Goal: Register for event/course

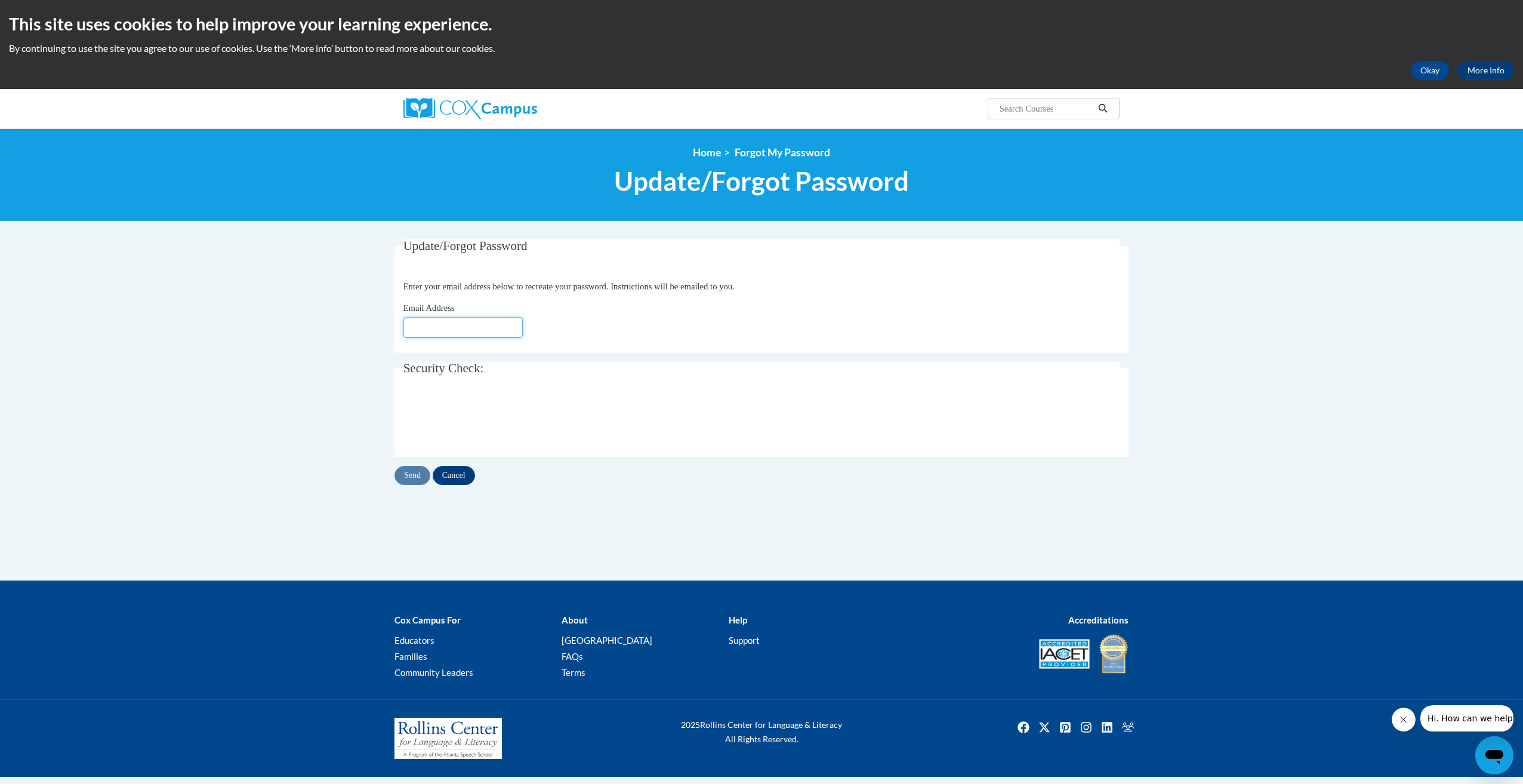
click at [459, 321] on input "Email Address" at bounding box center [462, 327] width 119 height 20
type input "kelly.wolf@rusd.org"
click at [415, 479] on input "Send" at bounding box center [412, 475] width 36 height 19
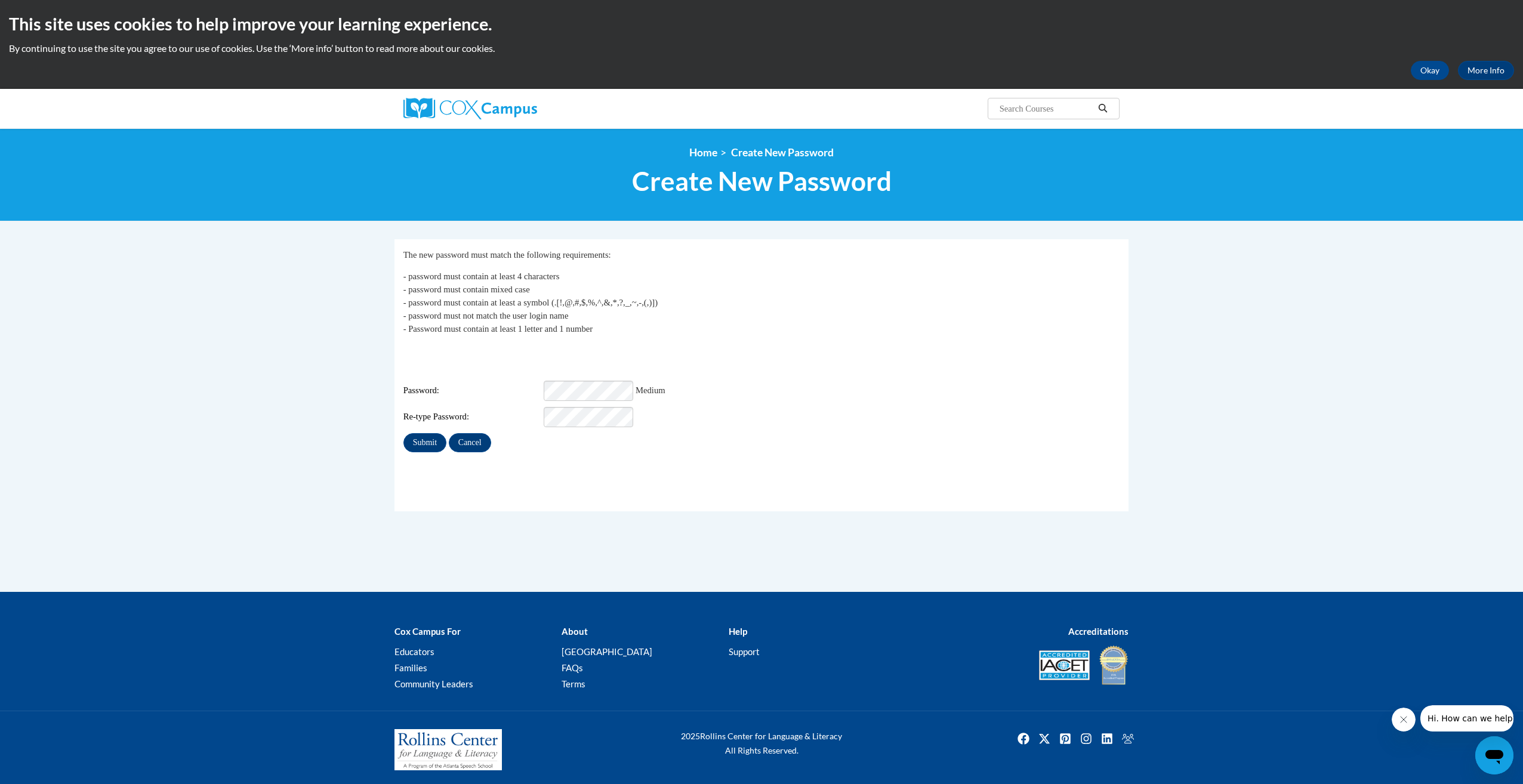
click at [756, 352] on div "Login: kelly.wolf@rusd.org Password: Medium Re-type Password:" at bounding box center [761, 385] width 717 height 83
click at [426, 433] on input "Submit" at bounding box center [424, 443] width 43 height 19
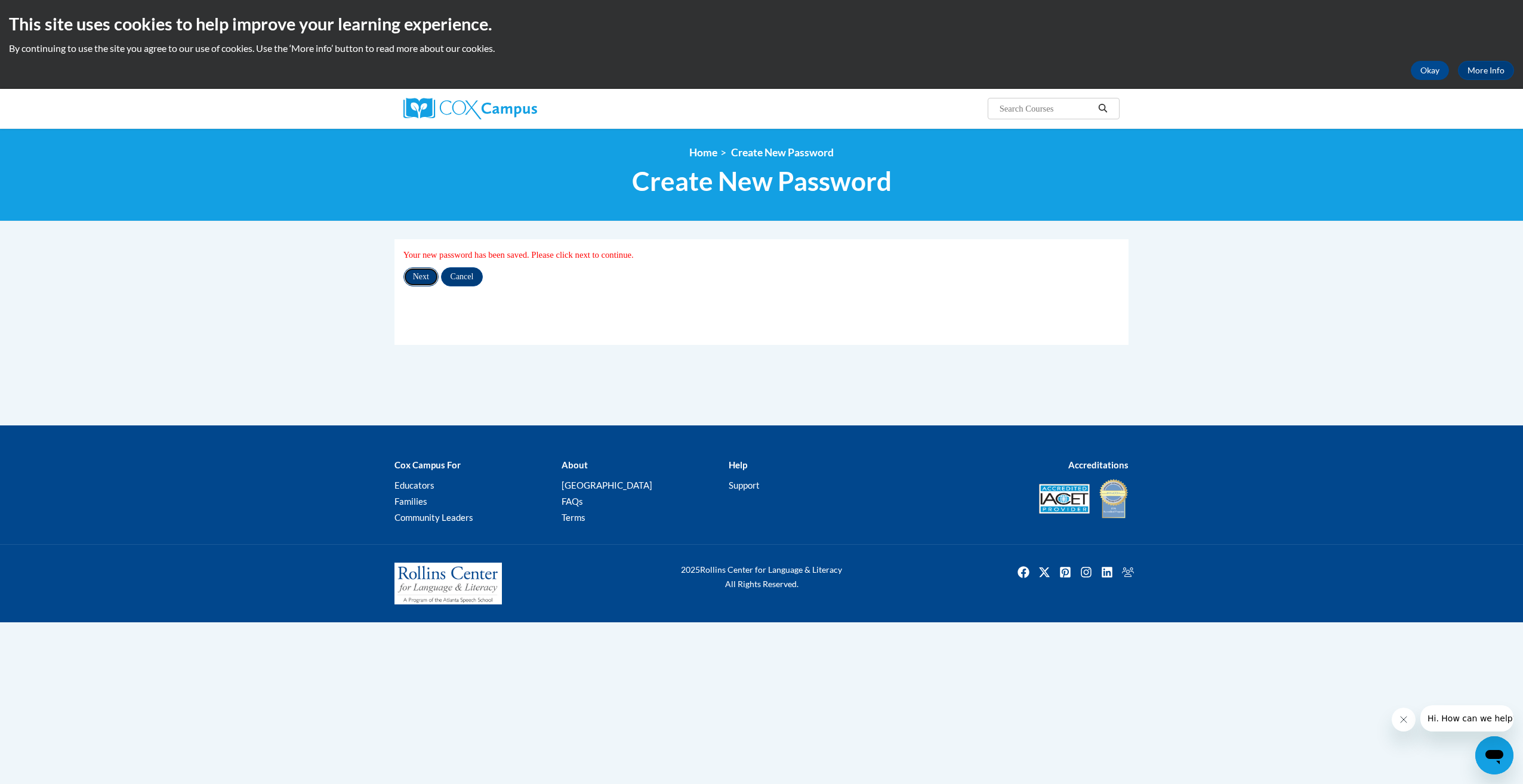
click at [423, 276] on input "Next" at bounding box center [420, 277] width 35 height 19
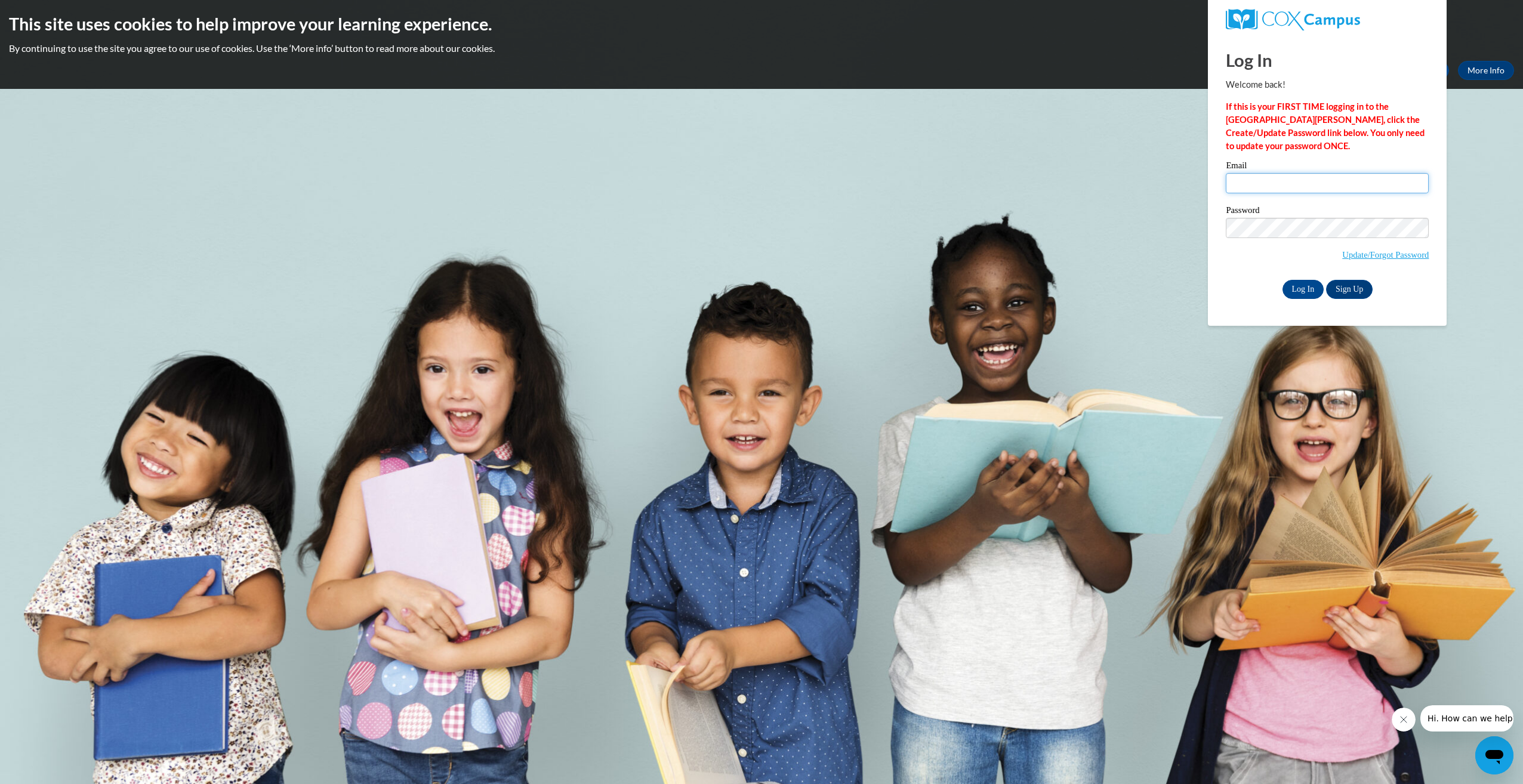
click at [1350, 181] on input "Email" at bounding box center [1327, 183] width 203 height 20
type input "kelly.wolf@rusd.org"
click at [1283, 280] on input "Log In" at bounding box center [1304, 289] width 42 height 19
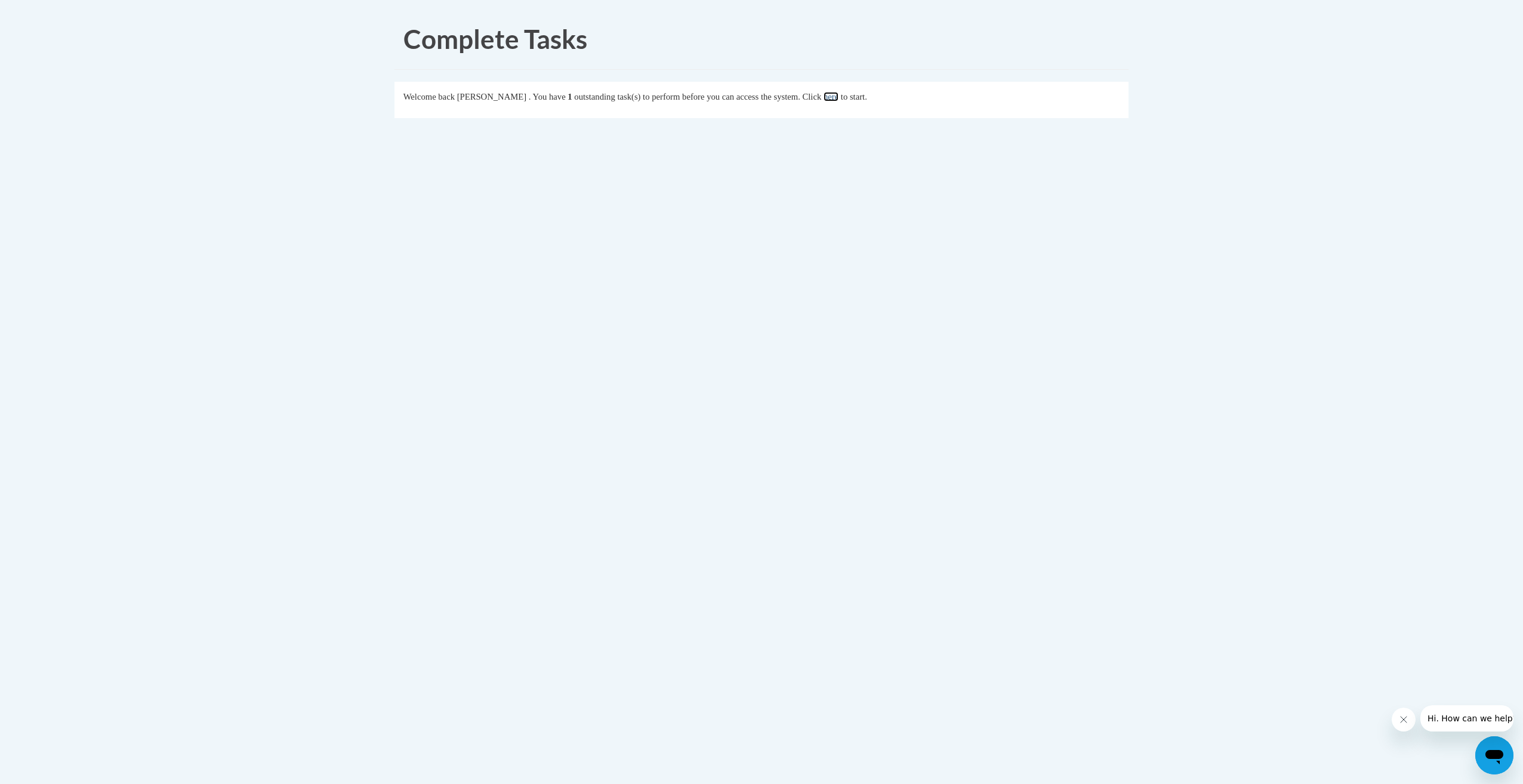
click at [838, 99] on link "here" at bounding box center [830, 96] width 15 height 9
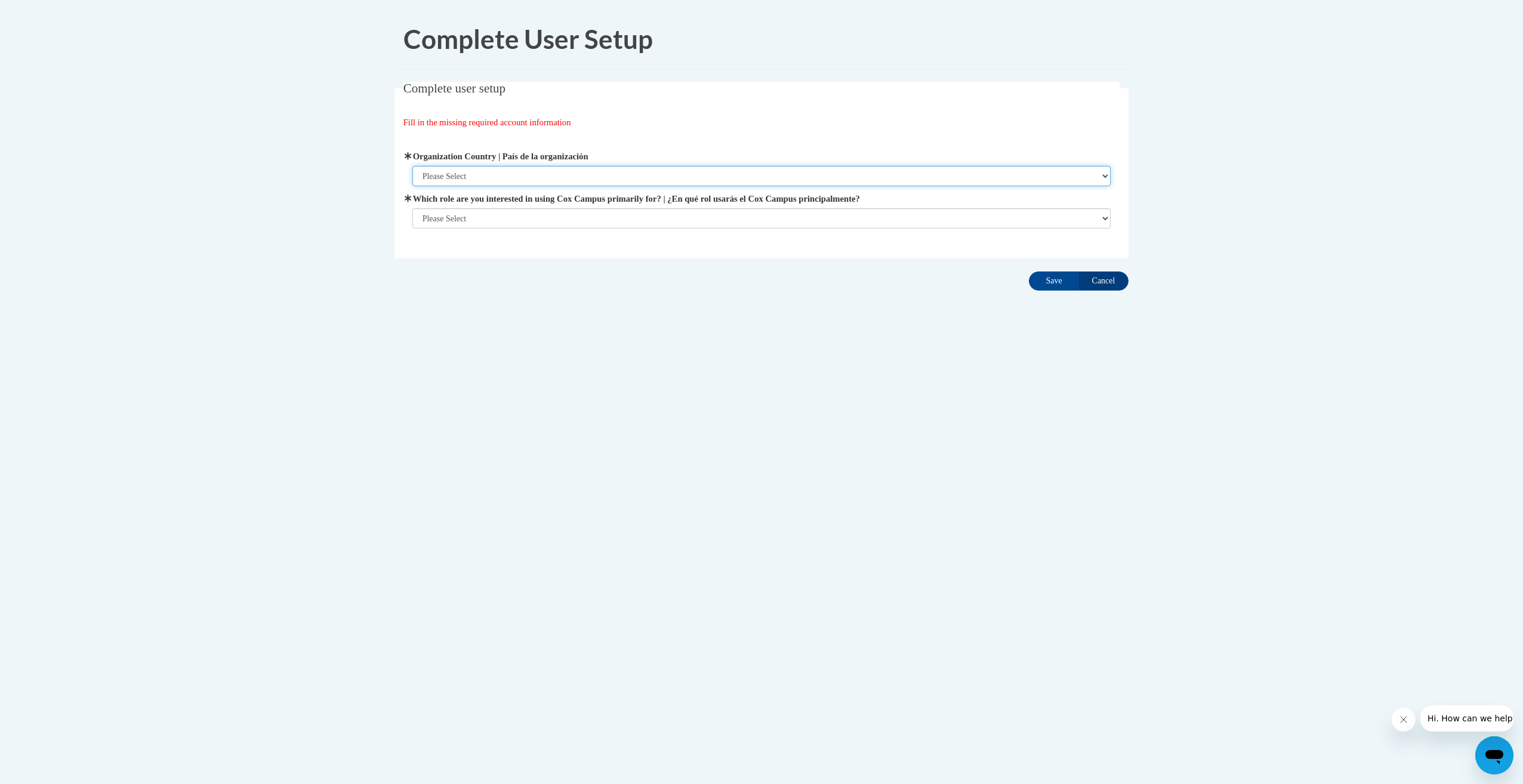
click at [1097, 173] on select "Please Select United States | Estados Unidos Outside of the United States | Fue…" at bounding box center [762, 176] width 699 height 20
select select "ad49bcad-a171-4b2e-b99c-48b446064914"
click at [412, 166] on select "Please Select United States | Estados Unidos Outside of the United States | Fue…" at bounding box center [762, 176] width 699 height 20
click at [1102, 219] on select "Please Select College/University | Colegio/Universidad Community/Nonprofit Part…" at bounding box center [762, 219] width 699 height 20
select select "fbf2d438-af2f-41f8-98f1-81c410e29de3"
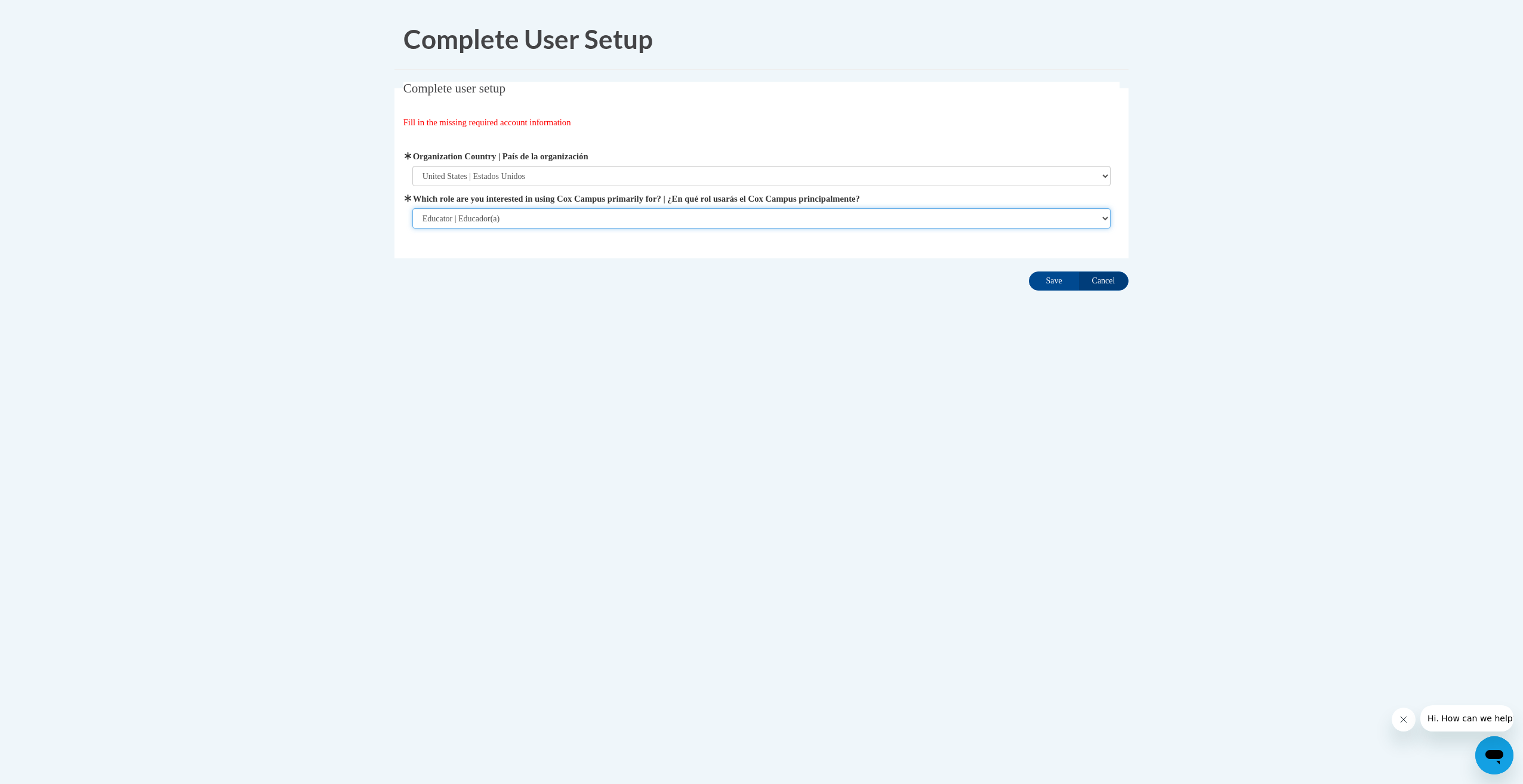
click at [412, 229] on select "Please Select College/University | Colegio/Universidad Community/Nonprofit Part…" at bounding box center [762, 219] width 699 height 20
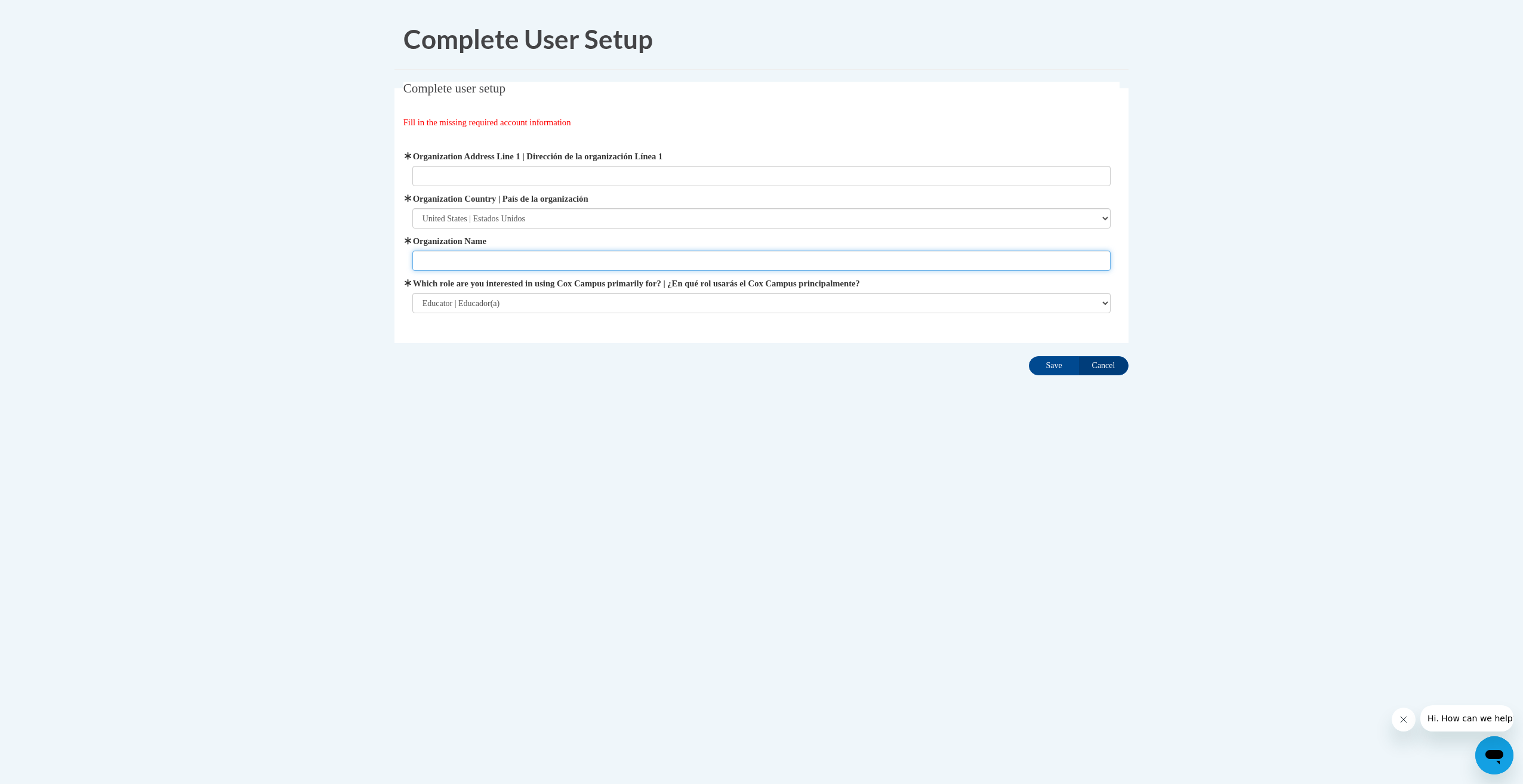
click at [1015, 260] on input "Organization Name" at bounding box center [762, 261] width 699 height 20
type input "Racine Unified School District"
click at [1055, 364] on input "Save" at bounding box center [1054, 366] width 50 height 19
click at [472, 172] on input "Organization Address Line 1 | Dirección de la organización Línea 1" at bounding box center [762, 176] width 699 height 20
click at [524, 192] on div "Organization Address Line 1 | Dirección de la organización Línea 1 Organization…" at bounding box center [762, 231] width 699 height 163
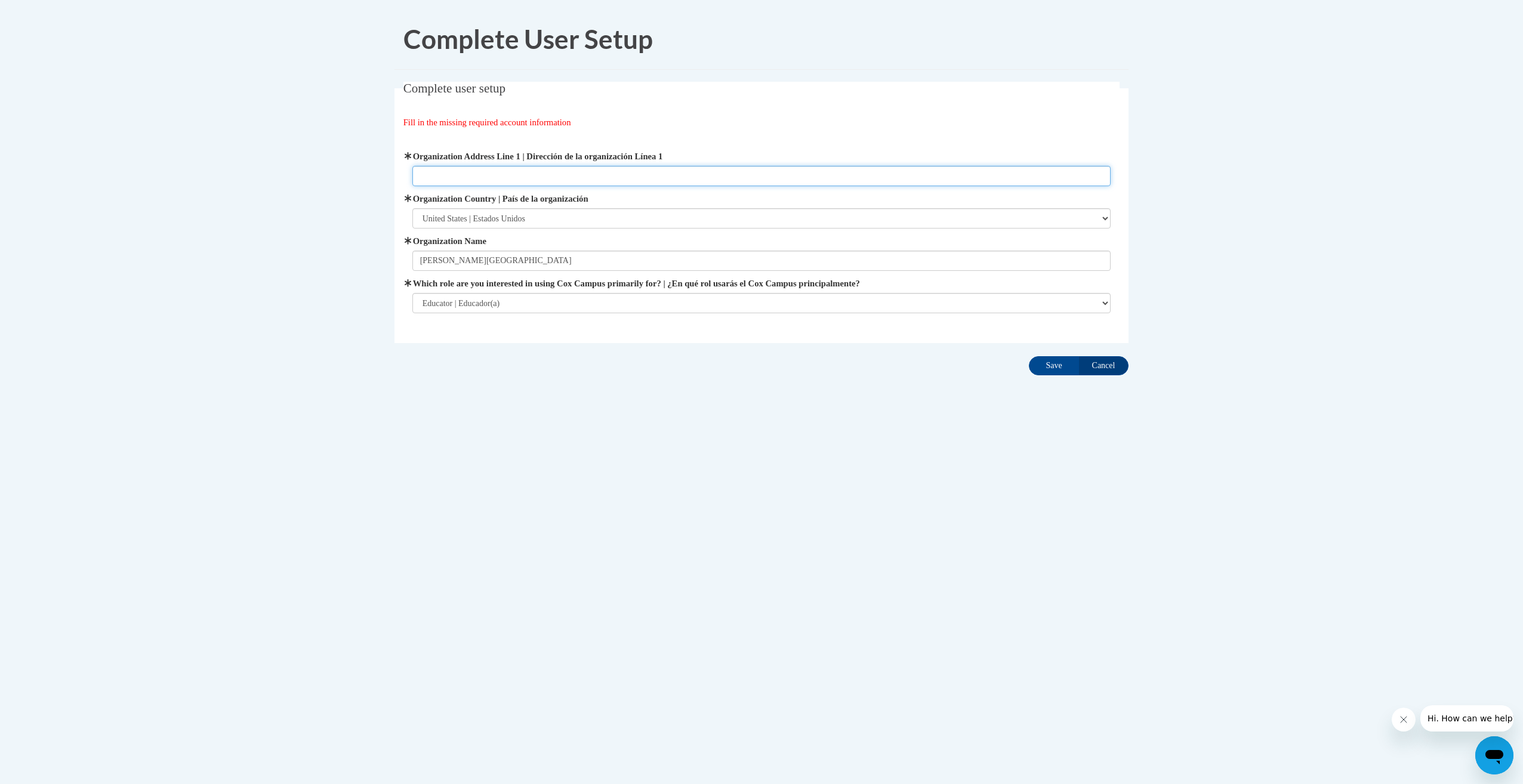
click at [460, 177] on input "Organization Address Line 1 | Dirección de la organización Línea 1" at bounding box center [762, 176] width 699 height 20
type input "3501 Kinzie Ave Racine. WI"
click at [1044, 369] on input "Save" at bounding box center [1054, 366] width 50 height 19
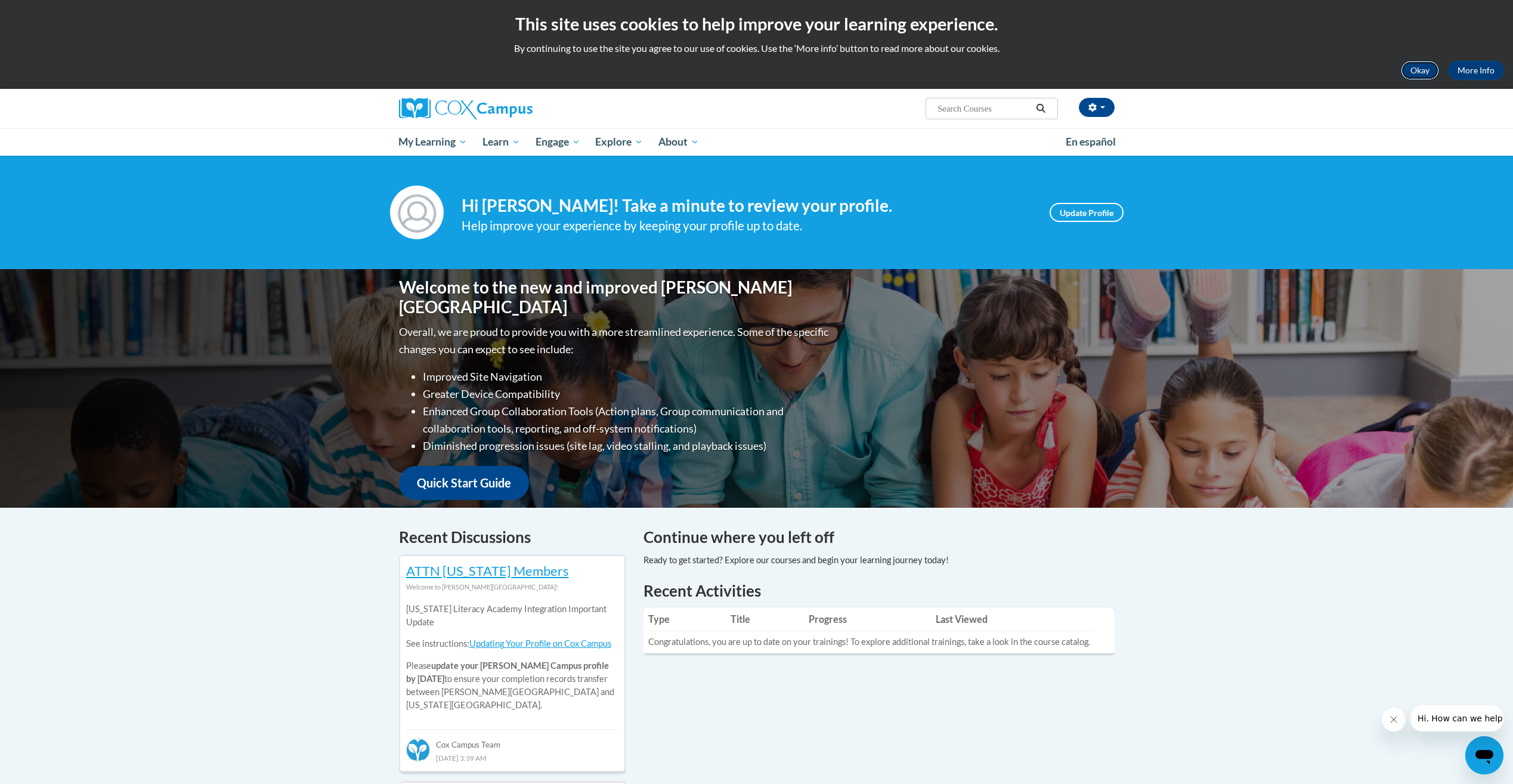
click at [1420, 70] on button "Okay" at bounding box center [1420, 70] width 38 height 19
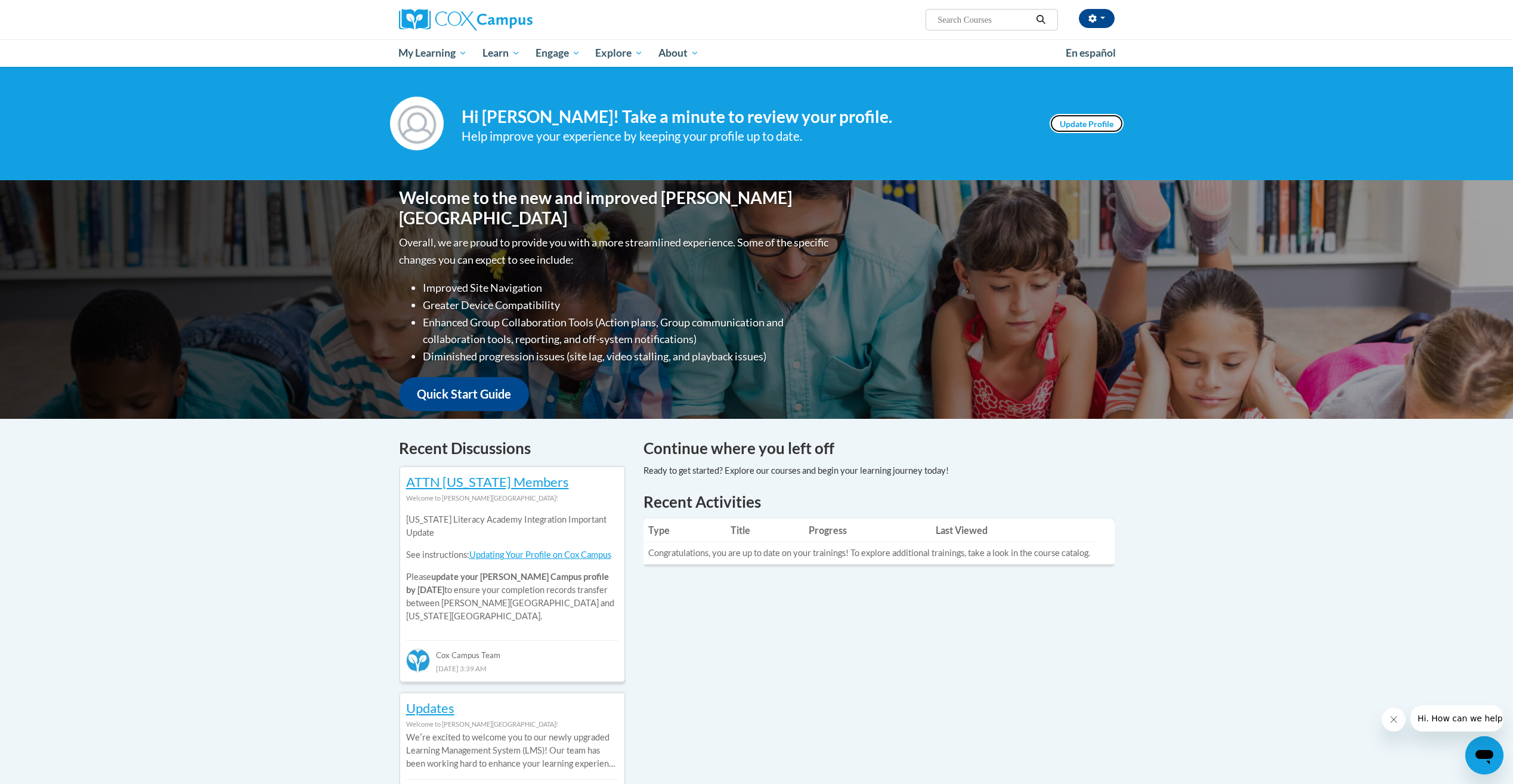
click at [1103, 121] on link "Update Profile" at bounding box center [1087, 123] width 74 height 19
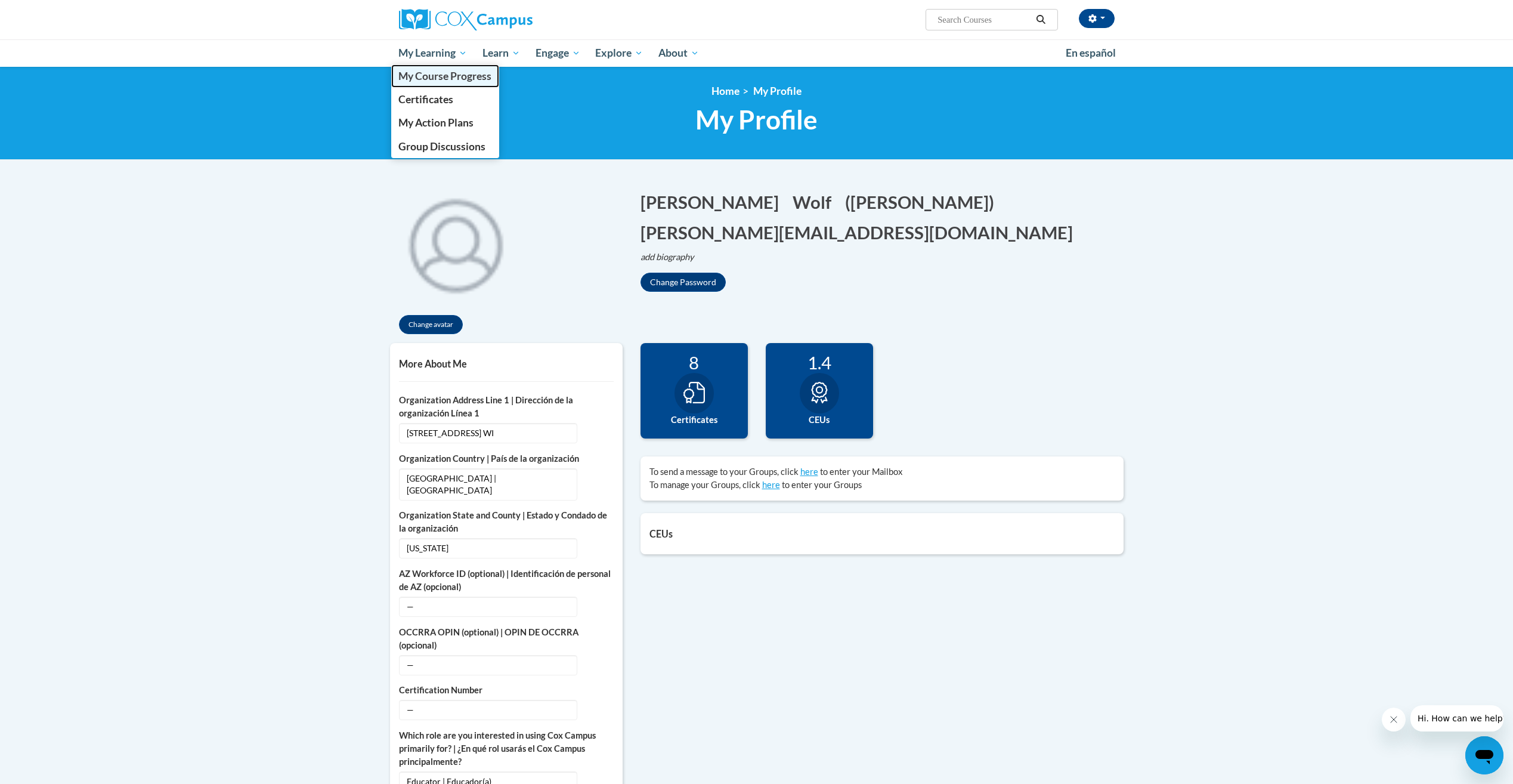
click at [419, 75] on span "My Course Progress" at bounding box center [445, 76] width 93 height 12
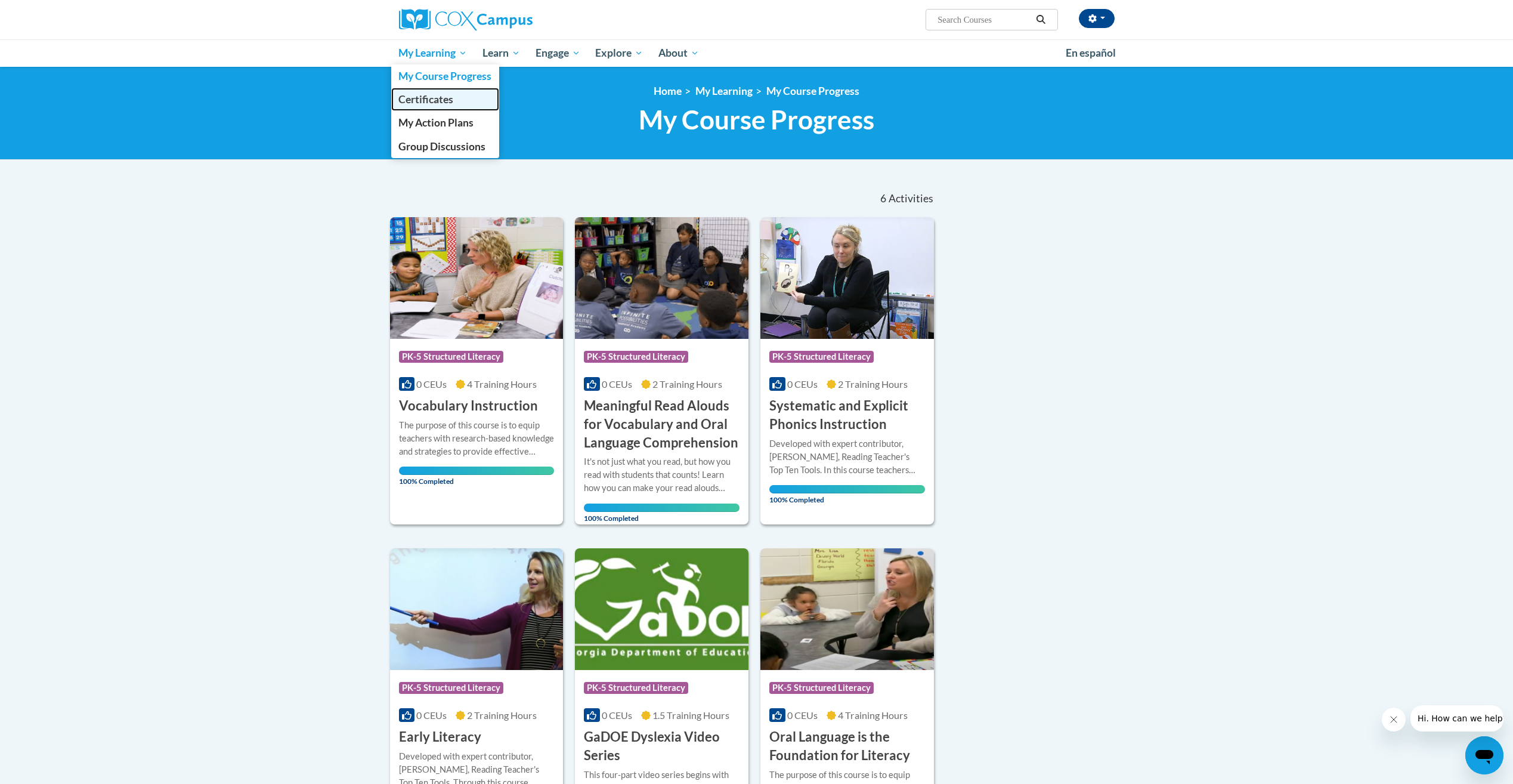
click at [421, 101] on span "Certificates" at bounding box center [426, 100] width 55 height 12
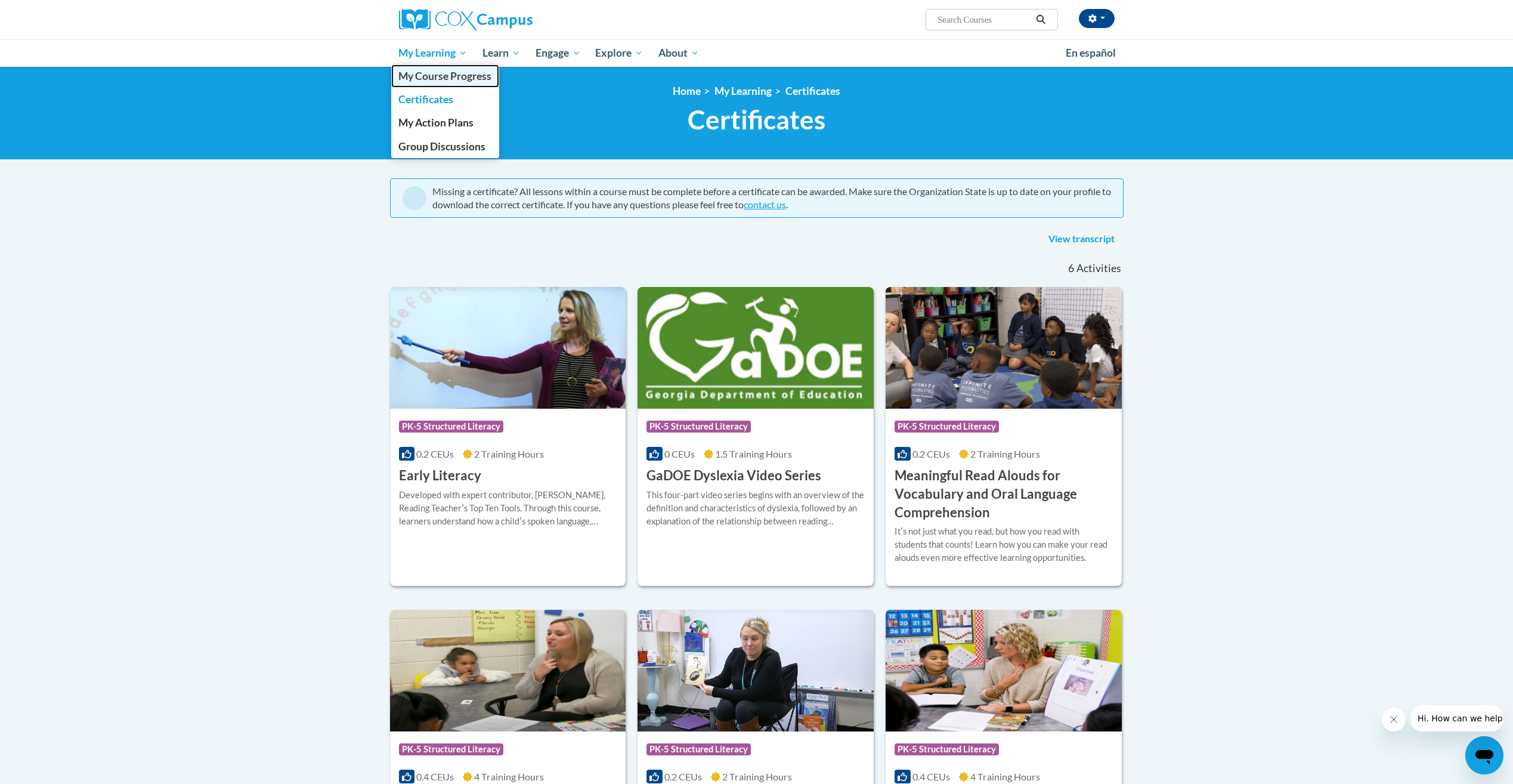
click at [443, 80] on span "My Course Progress" at bounding box center [445, 76] width 93 height 12
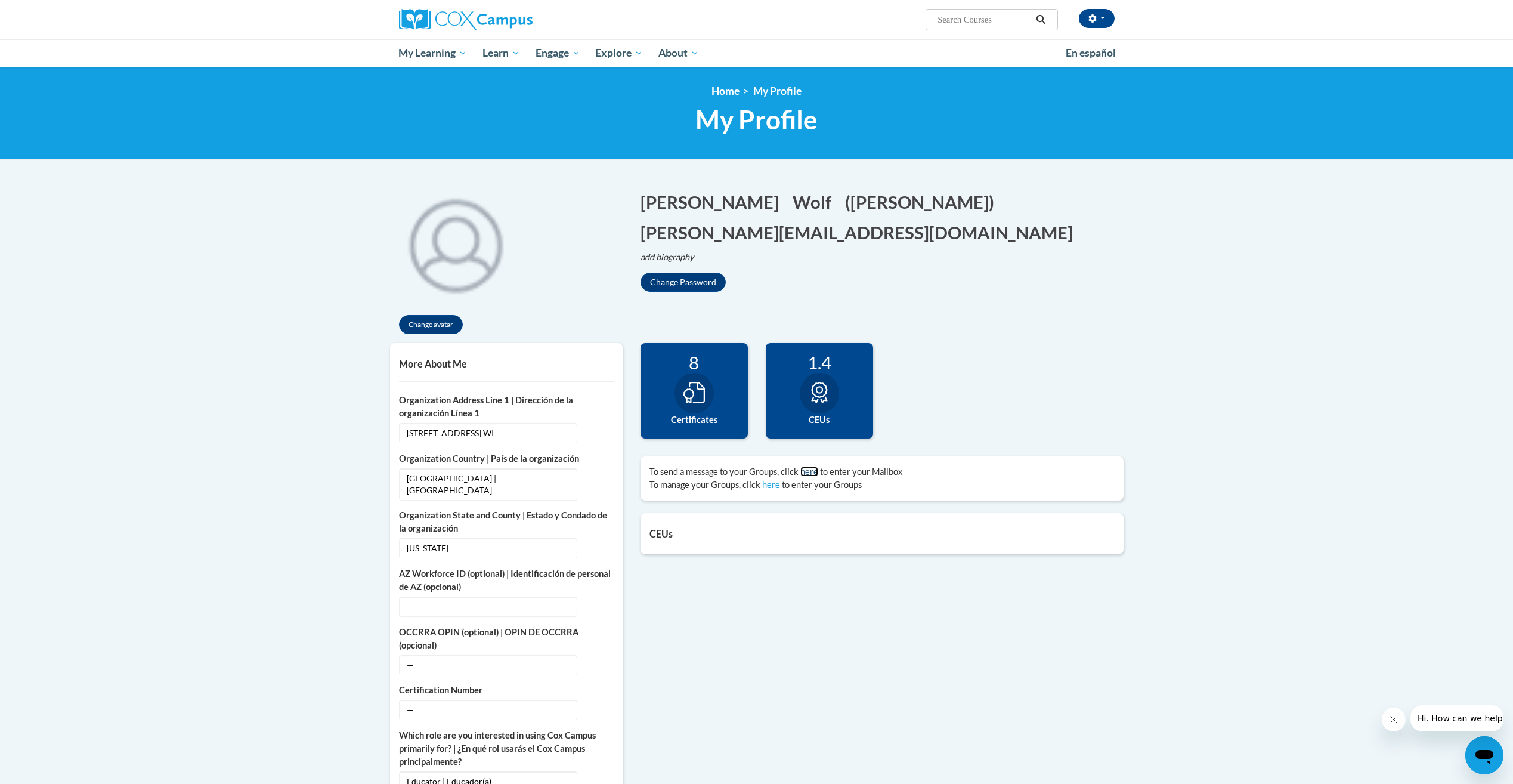
click at [802, 467] on link "here" at bounding box center [809, 471] width 18 height 10
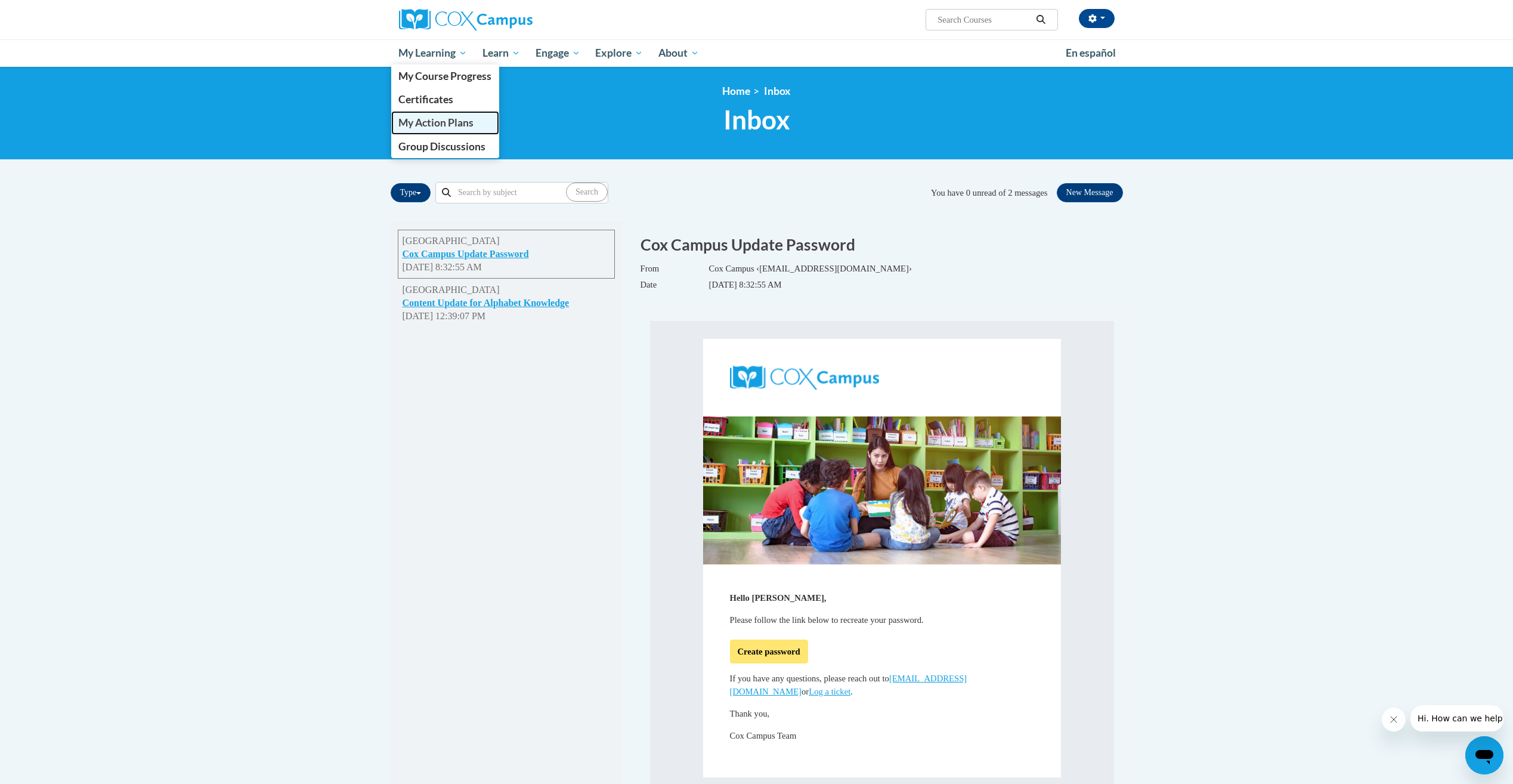
click at [437, 121] on span "My Action Plans" at bounding box center [436, 123] width 75 height 12
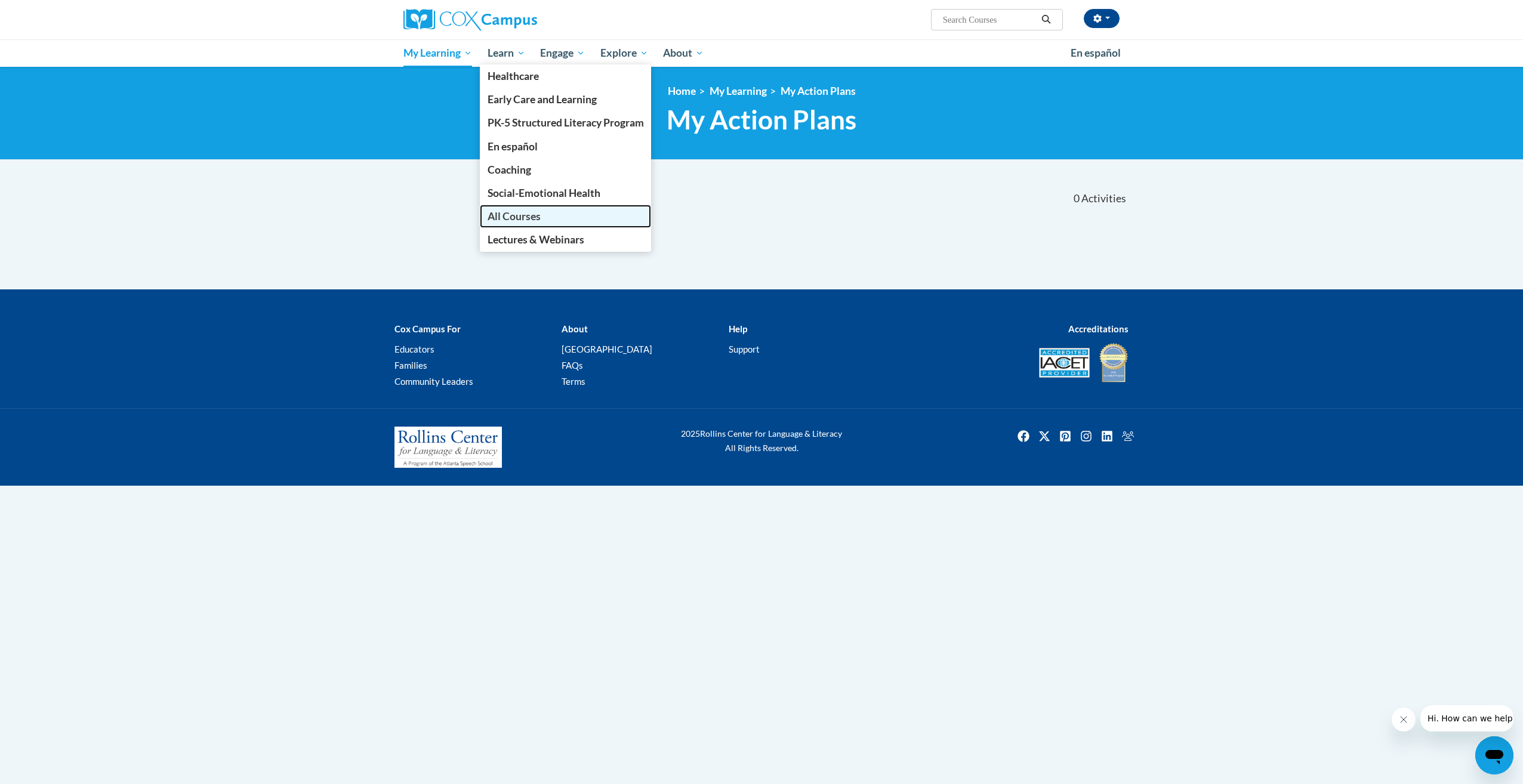
click at [533, 215] on span "All Courses" at bounding box center [514, 216] width 53 height 12
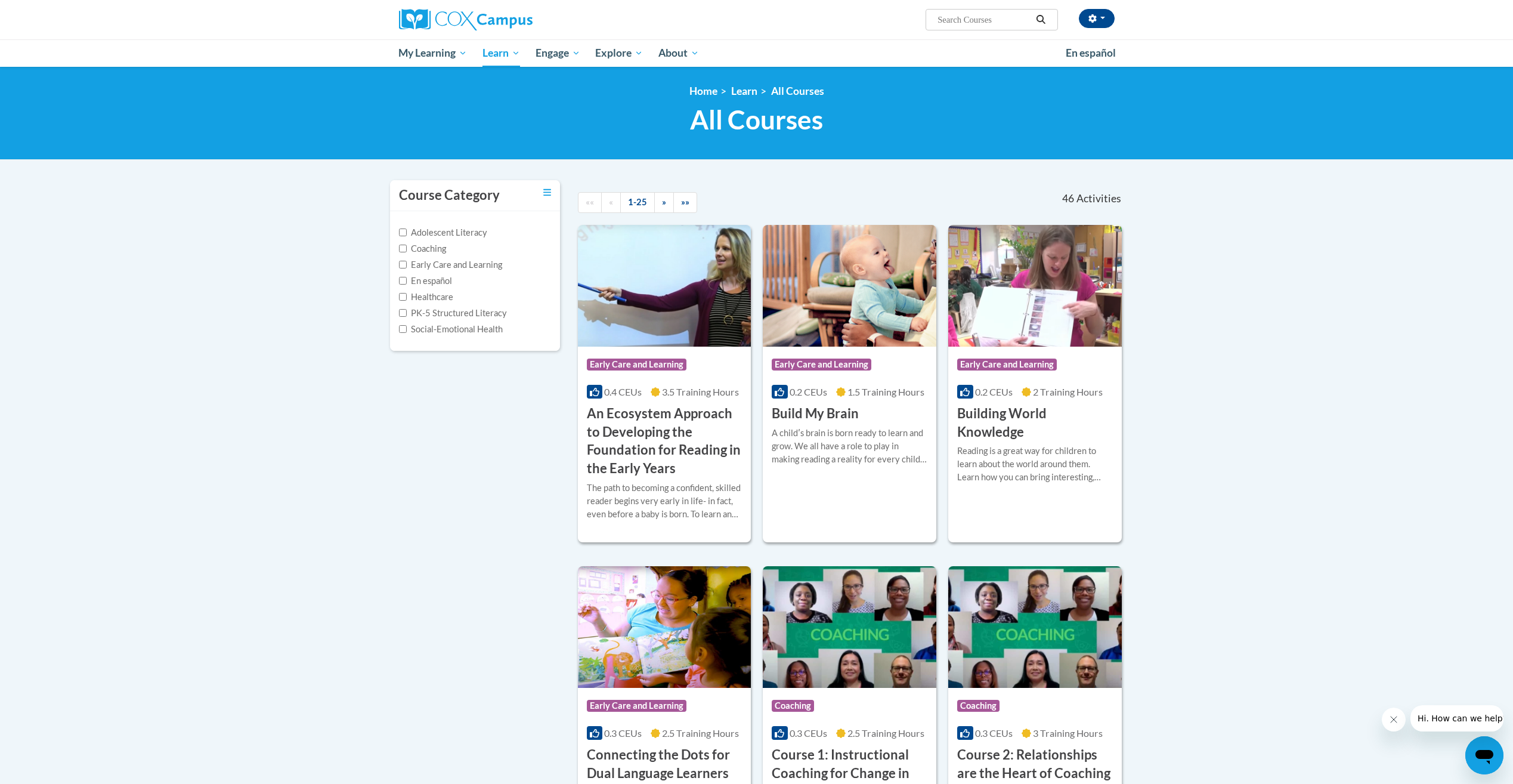
click at [965, 19] on input "Search..." at bounding box center [984, 19] width 96 height 14
type input "reading comprehension"
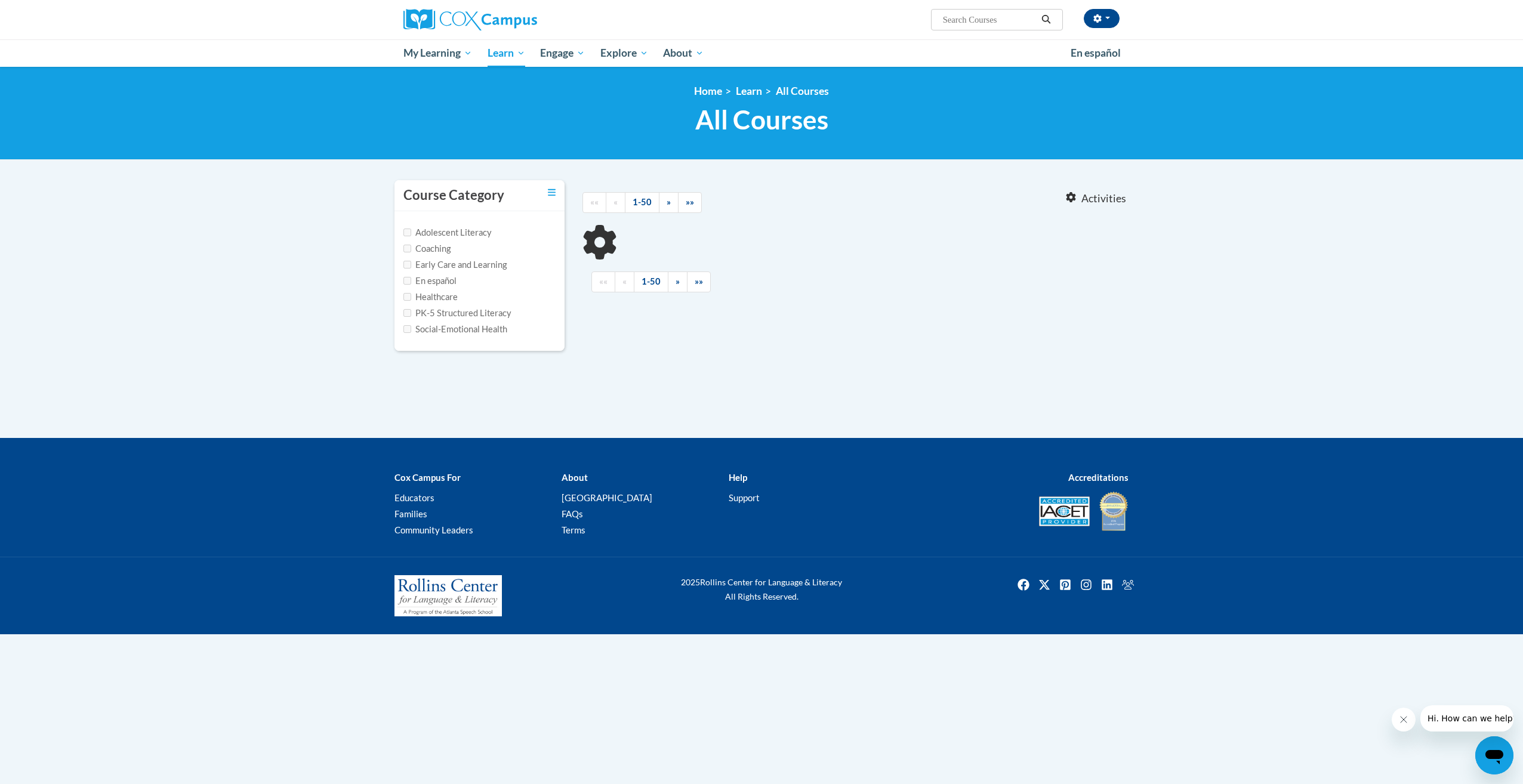
type input "reading comprehension"
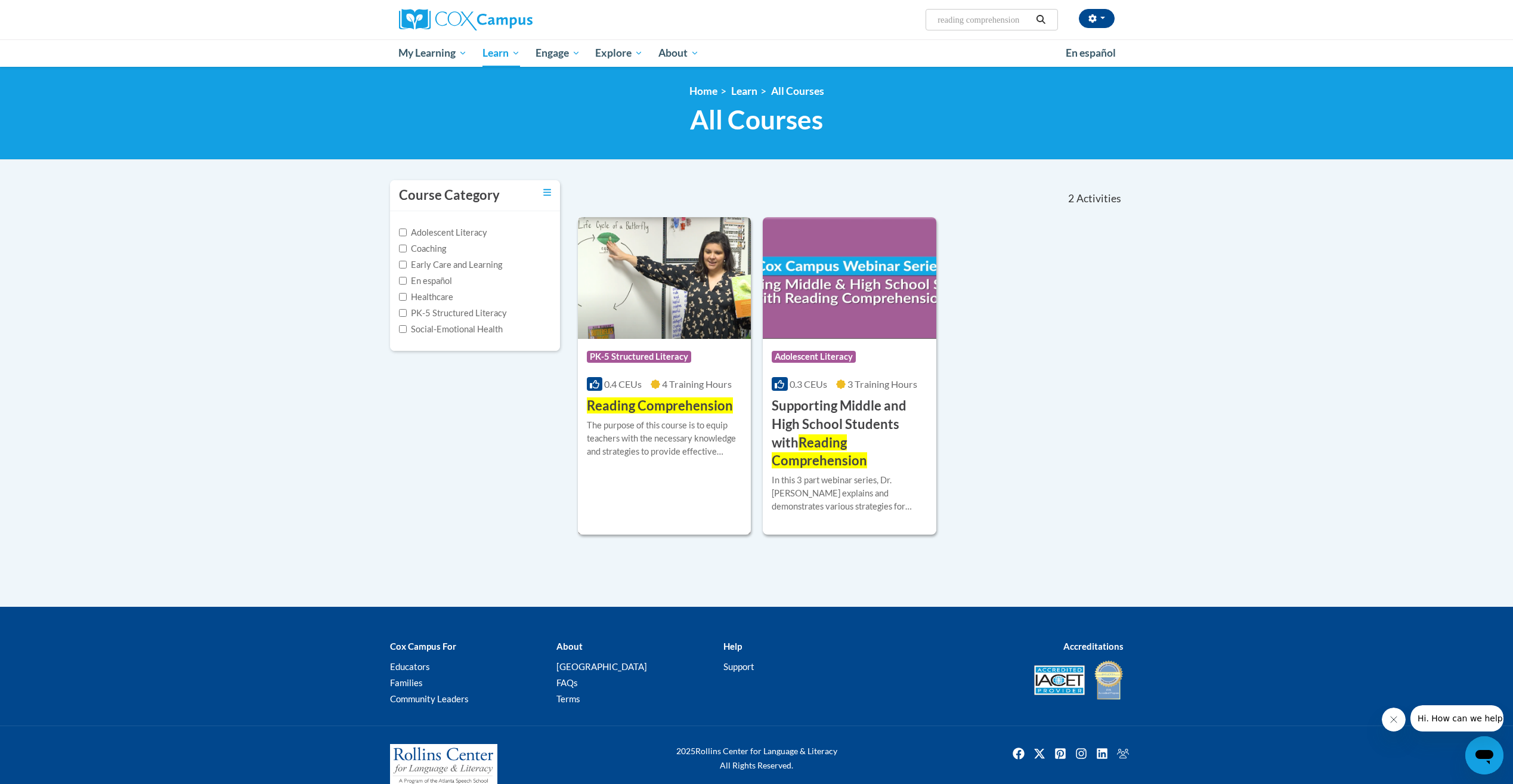
click at [628, 356] on span "PK-5 Structured Literacy" at bounding box center [639, 356] width 104 height 12
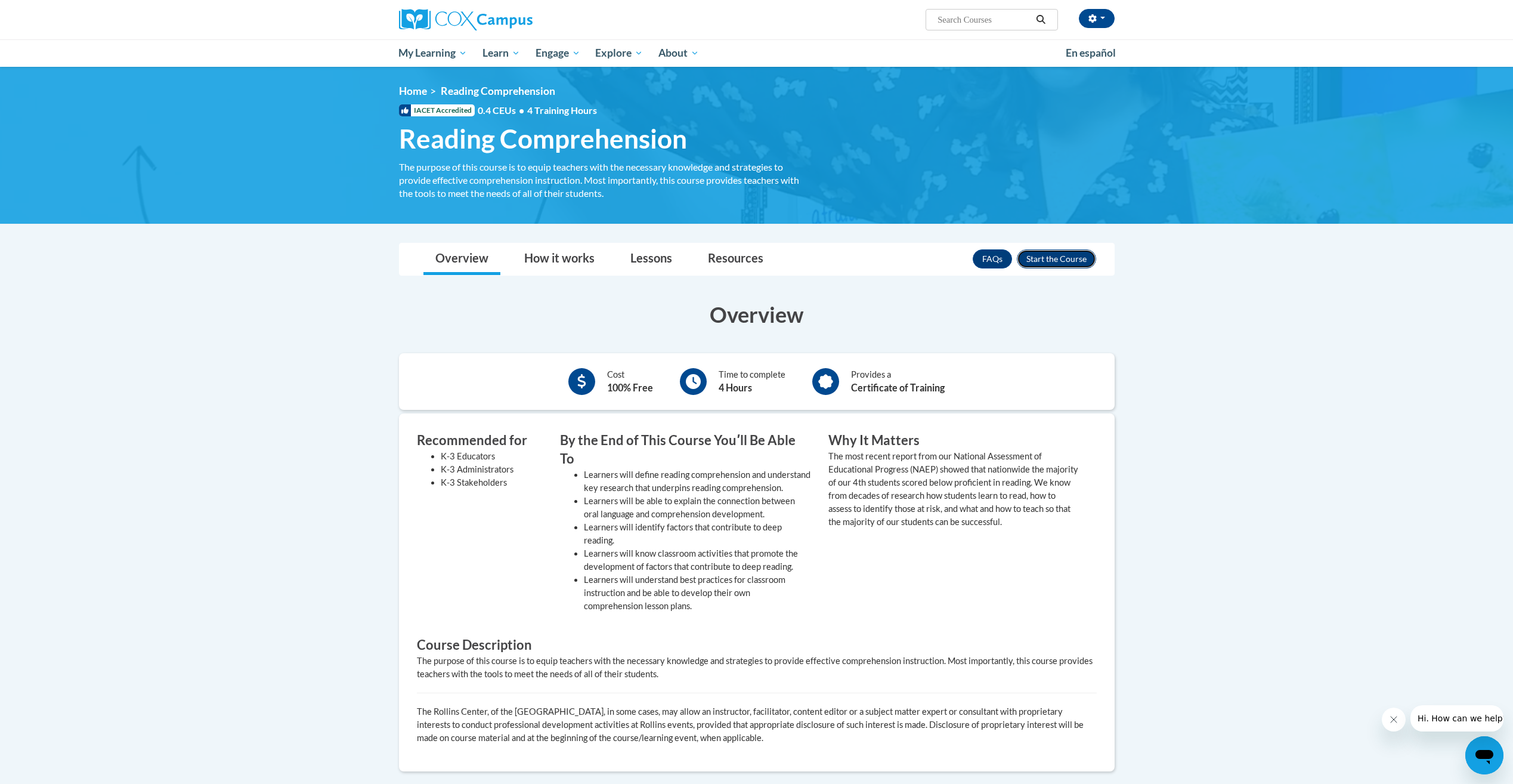
click at [1063, 258] on button "Enroll" at bounding box center [1056, 259] width 79 height 19
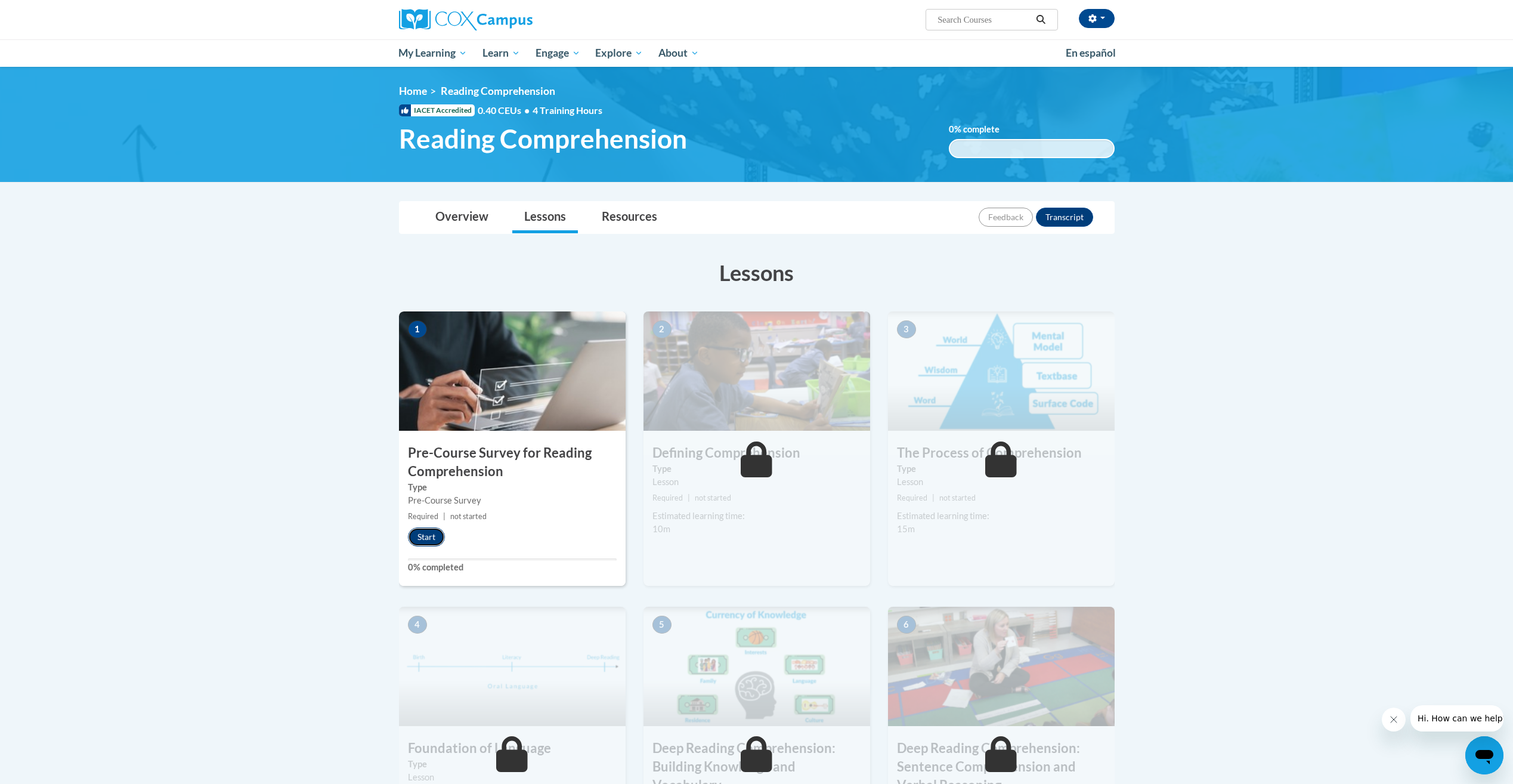
click at [429, 544] on button "Start" at bounding box center [427, 537] width 37 height 19
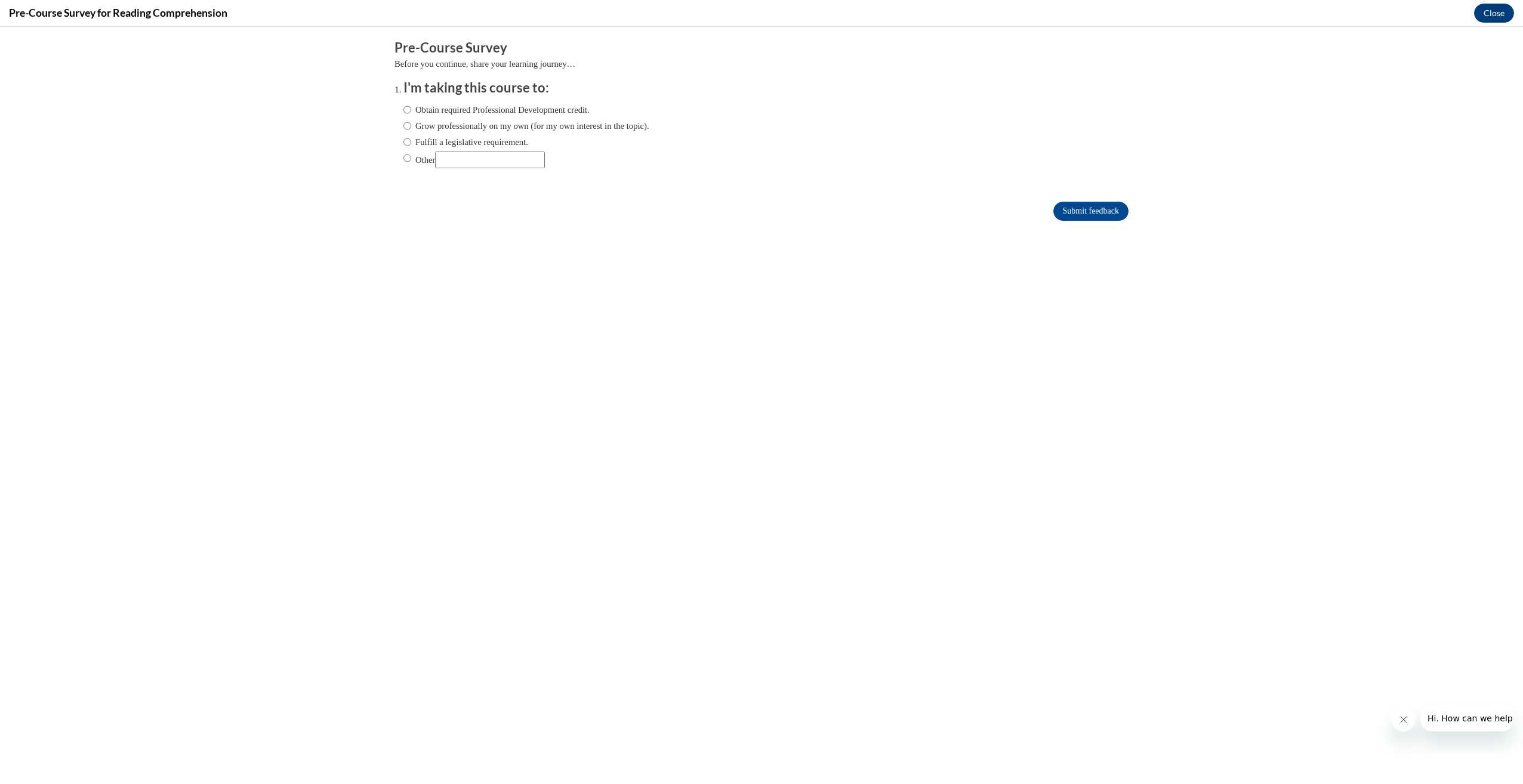
click at [403, 109] on label "Obtain required Professional Development credit." at bounding box center [496, 110] width 186 height 13
click at [403, 109] on input "Obtain required Professional Development credit." at bounding box center [407, 110] width 8 height 13
radio input "true"
click at [1060, 218] on input "Submit feedback" at bounding box center [1090, 211] width 75 height 19
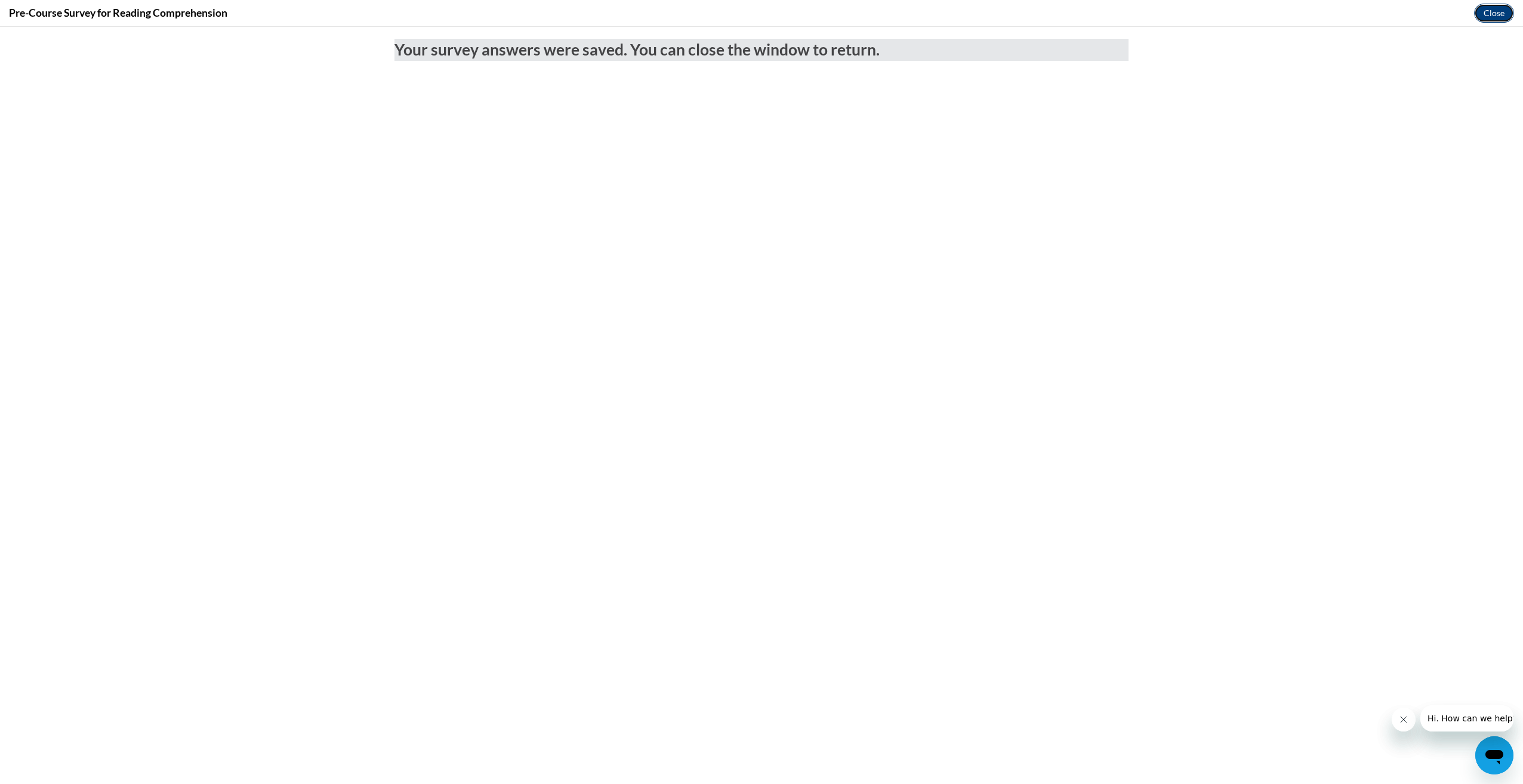
click at [1486, 9] on button "Close" at bounding box center [1493, 13] width 40 height 19
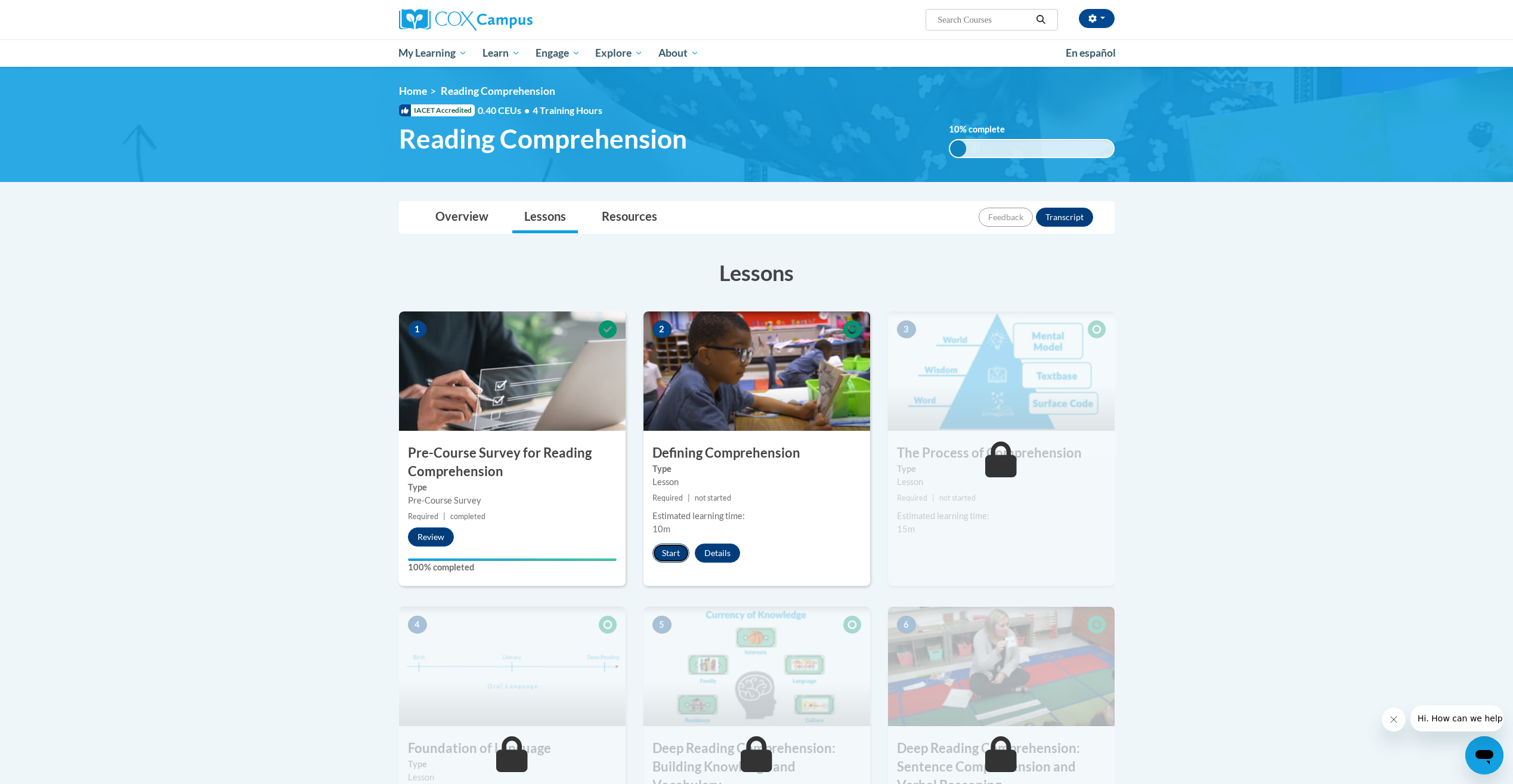
click at [665, 554] on button "Start" at bounding box center [671, 553] width 37 height 19
